Goal: Transaction & Acquisition: Purchase product/service

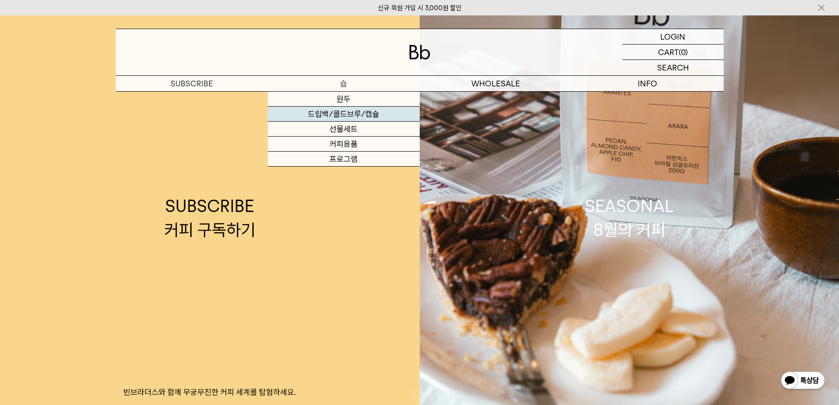
click at [351, 111] on link "드립백/콜드브루/캡슐" at bounding box center [344, 114] width 152 height 15
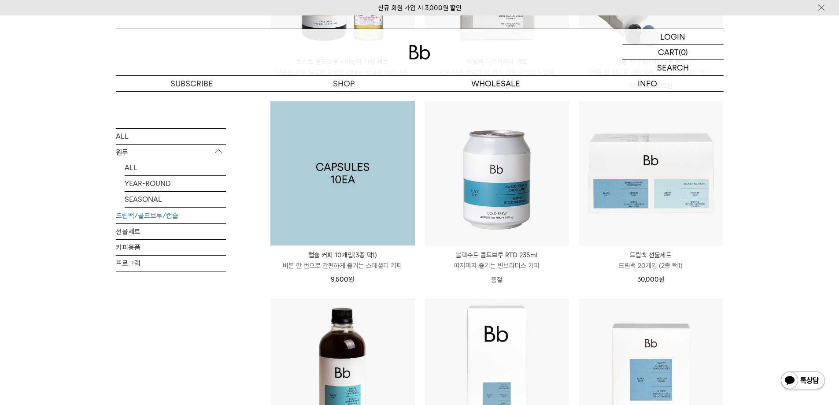
scroll to position [440, 0]
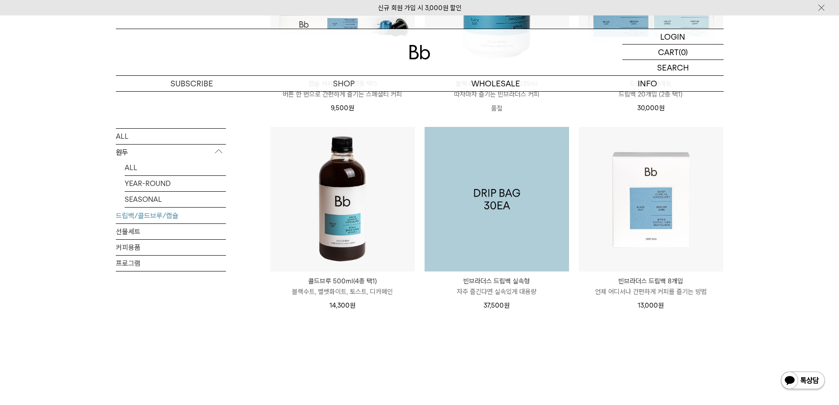
click at [499, 232] on img at bounding box center [497, 199] width 144 height 144
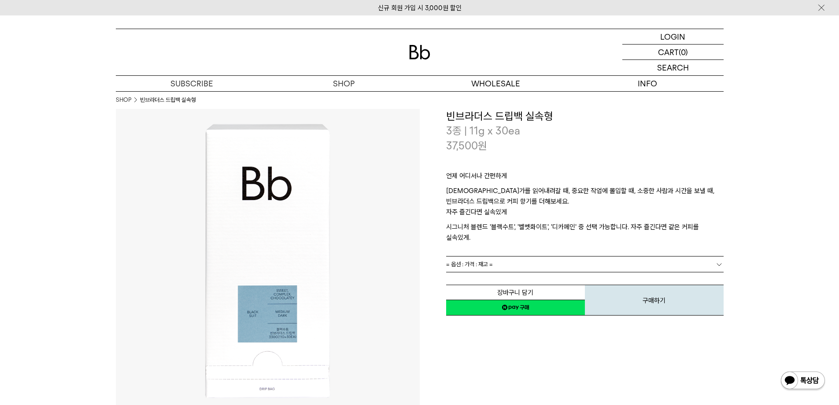
click at [506, 258] on link "= 옵션 : 가격 : 재고 =" at bounding box center [584, 263] width 277 height 15
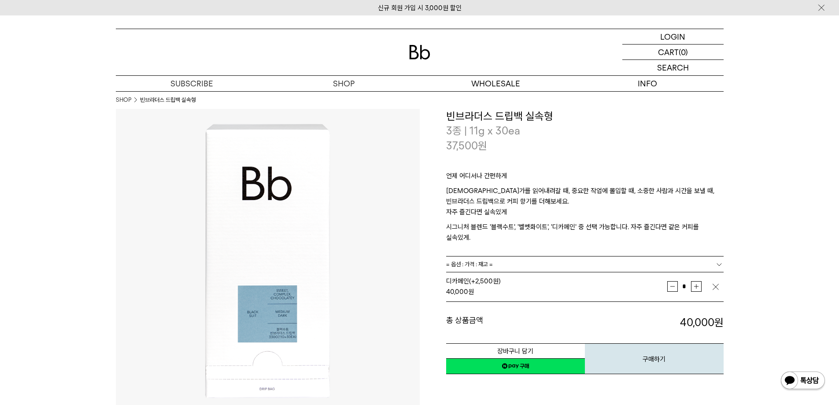
click at [472, 358] on link "네이버페이 구매하기" at bounding box center [515, 366] width 139 height 16
